Goal: Transaction & Acquisition: Purchase product/service

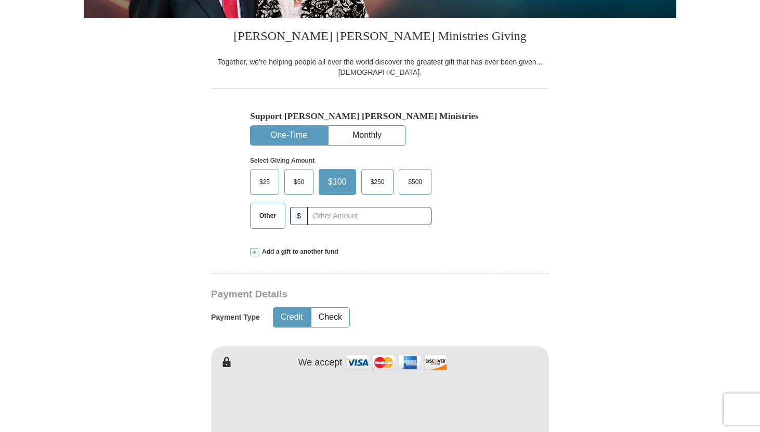
scroll to position [256, 0]
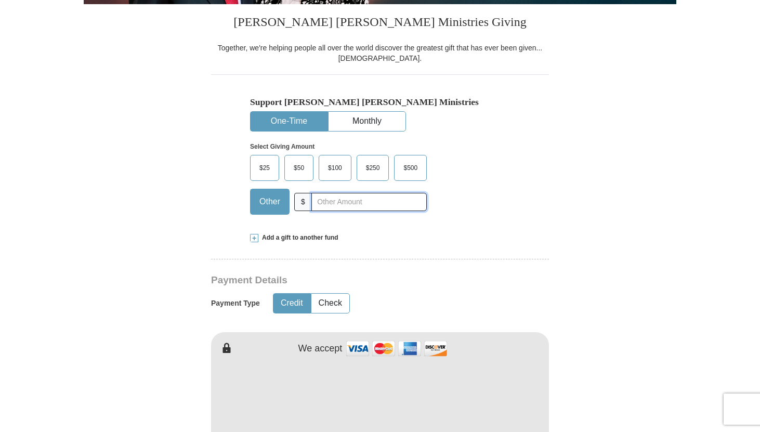
click at [394, 201] on input "text" at bounding box center [368, 202] width 115 height 18
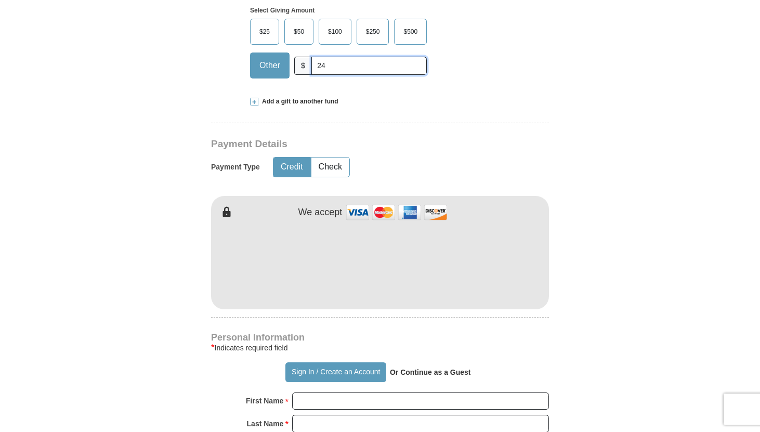
scroll to position [391, 0]
type input "24"
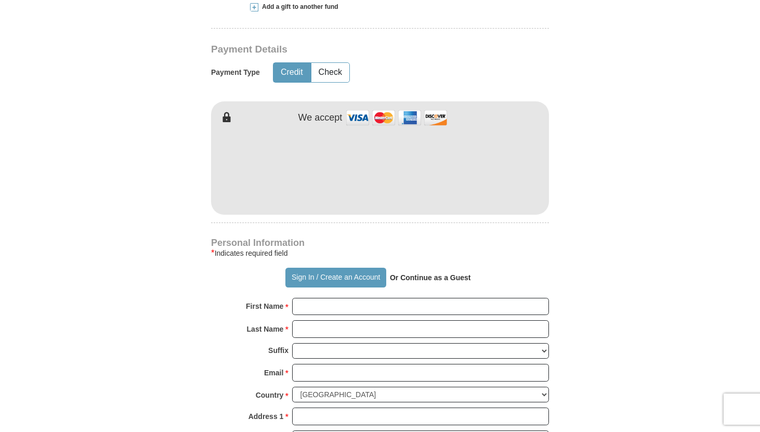
scroll to position [487, 0]
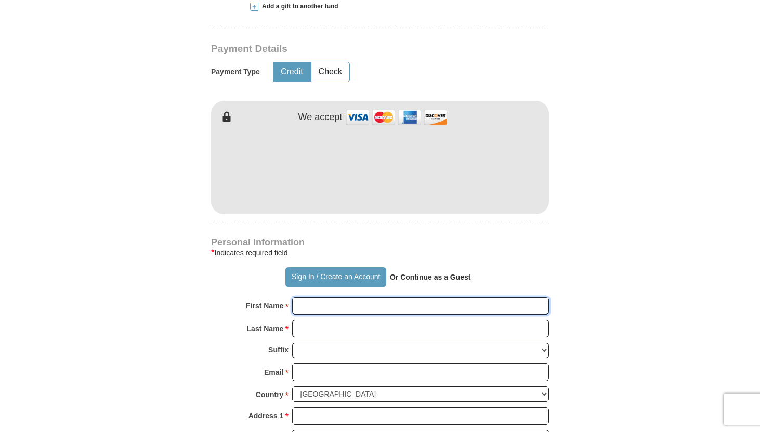
click at [532, 304] on input "First Name *" at bounding box center [420, 306] width 257 height 18
type input "Gabby"
type input "[PERSON_NAME]"
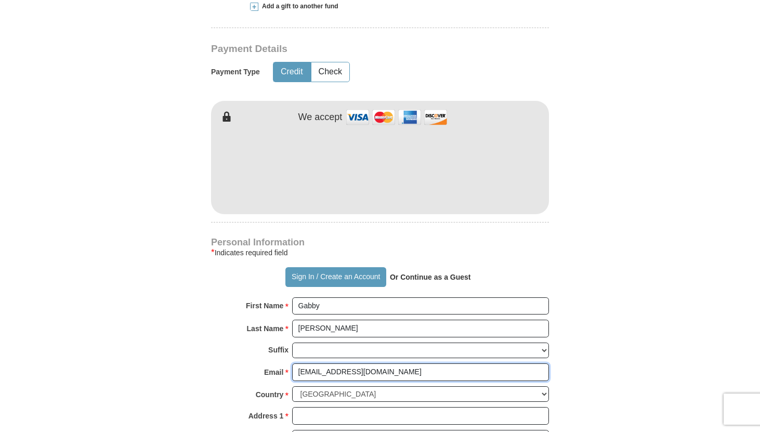
type input "[EMAIL_ADDRESS][DOMAIN_NAME]"
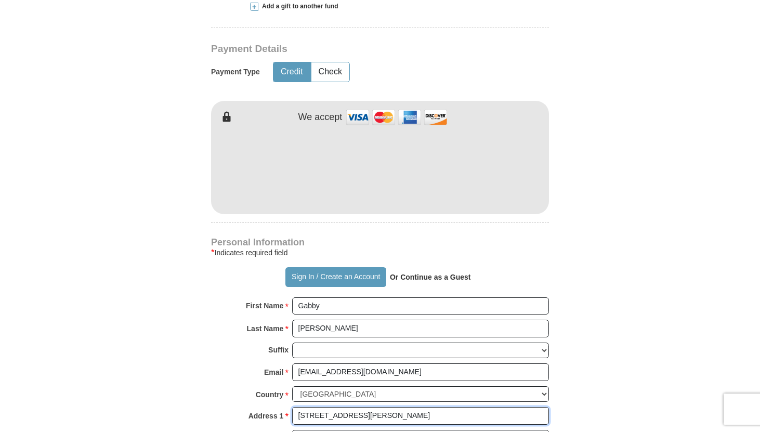
type input "[STREET_ADDRESS][PERSON_NAME]"
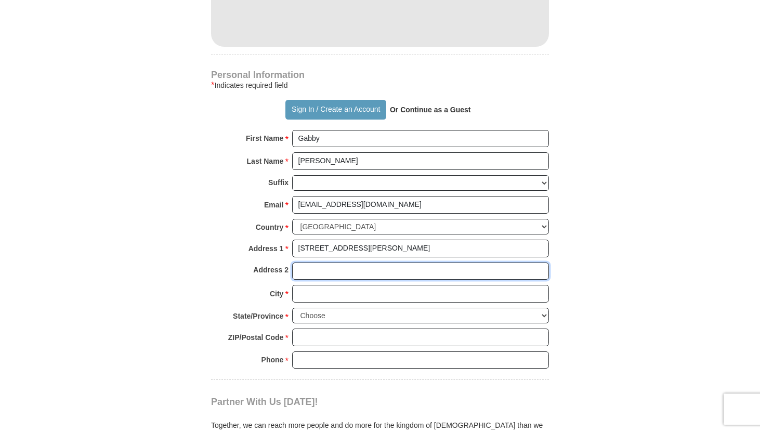
scroll to position [657, 0]
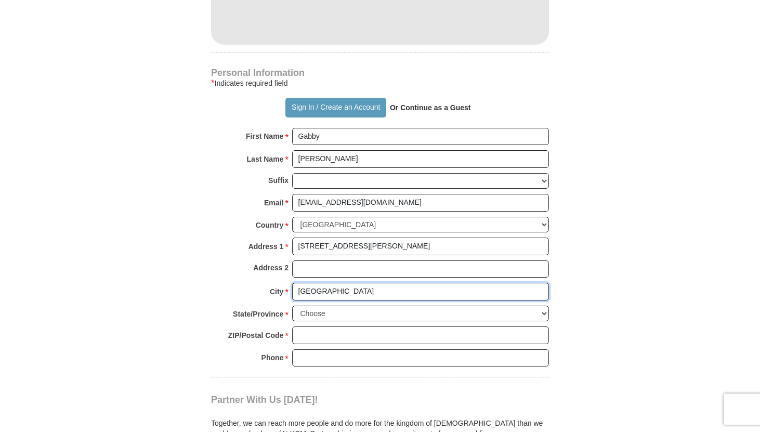
type input "[GEOGRAPHIC_DATA]"
select select "IL"
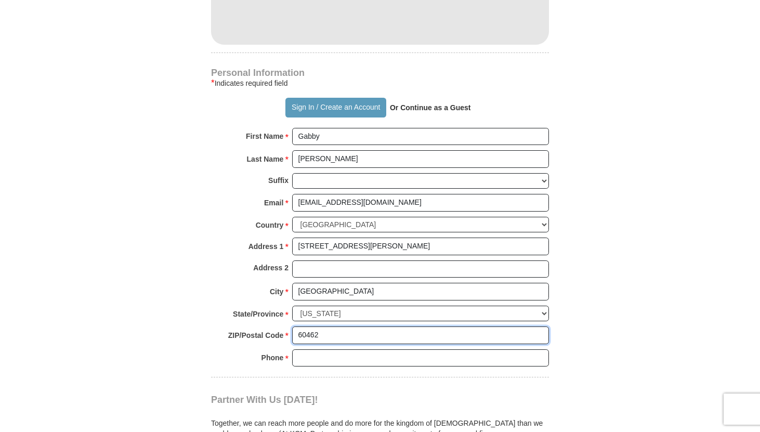
type input "60462"
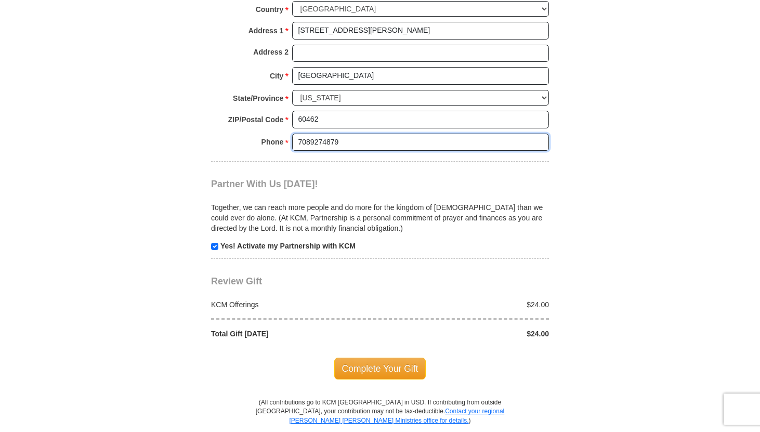
scroll to position [883, 0]
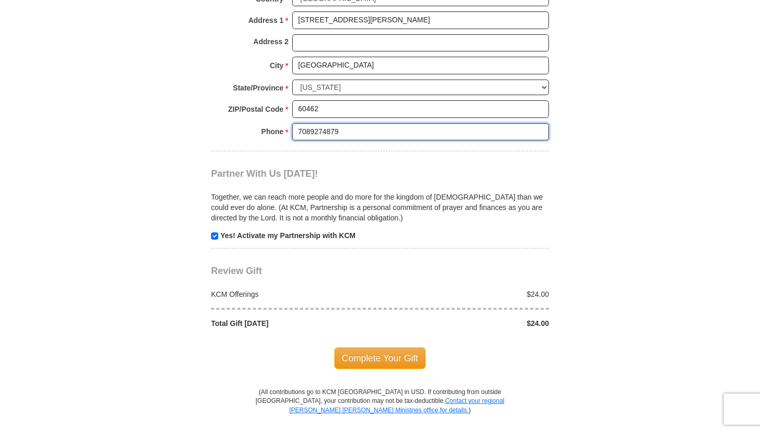
type input "7089274879"
click at [214, 237] on input "checkbox" at bounding box center [214, 235] width 7 height 7
checkbox input "false"
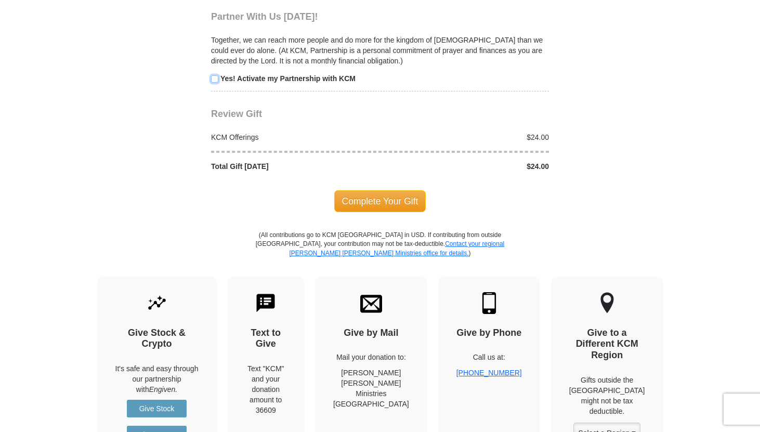
scroll to position [1039, 0]
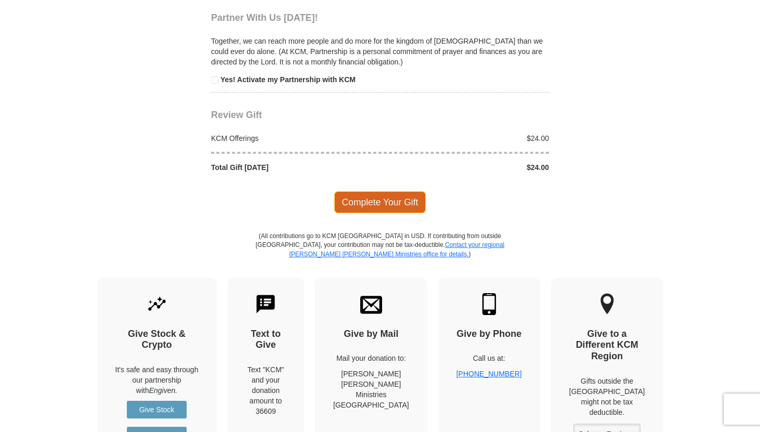
click at [388, 207] on span "Complete Your Gift" at bounding box center [380, 202] width 92 height 22
